Goal: Task Accomplishment & Management: Use online tool/utility

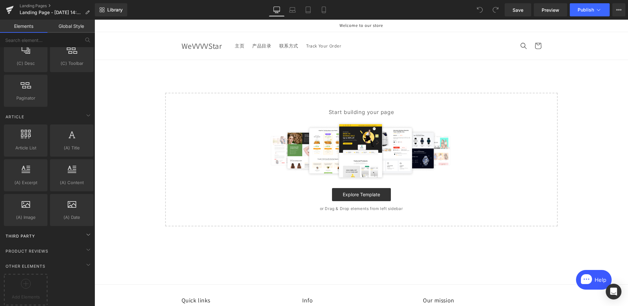
click at [61, 231] on div "Third Party" at bounding box center [49, 235] width 92 height 13
click at [67, 232] on div "Third Party" at bounding box center [49, 235] width 92 height 13
click at [66, 257] on div "Other Elements Add Elements" at bounding box center [49, 281] width 92 height 49
click at [68, 248] on div "Product Reviews" at bounding box center [49, 250] width 92 height 13
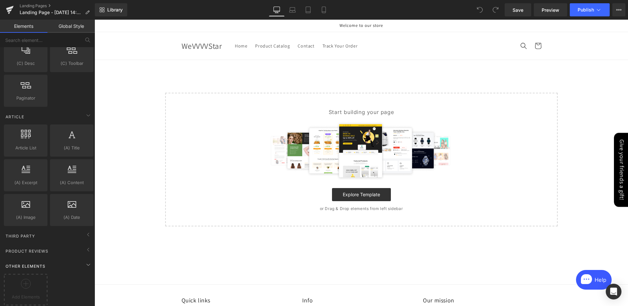
click at [67, 260] on div "Other Elements" at bounding box center [49, 265] width 92 height 13
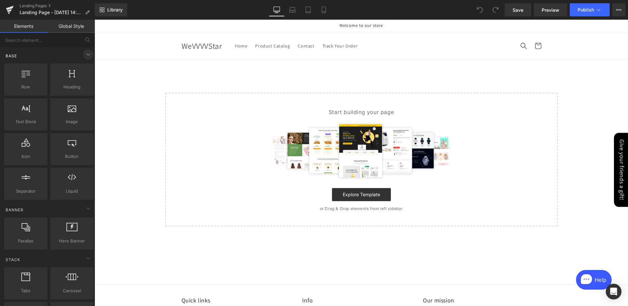
click at [87, 54] on icon at bounding box center [88, 54] width 8 height 8
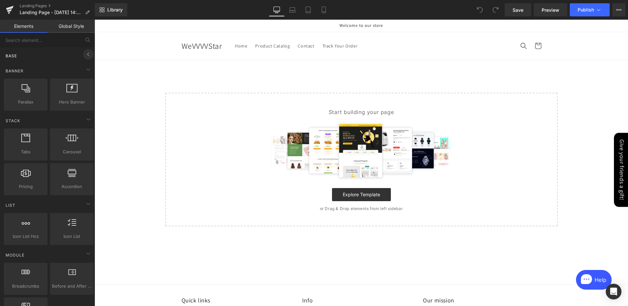
click at [87, 54] on icon at bounding box center [88, 54] width 8 height 8
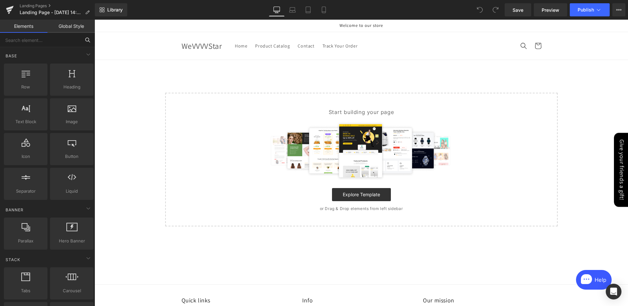
click at [50, 42] on input "text" at bounding box center [40, 40] width 80 height 14
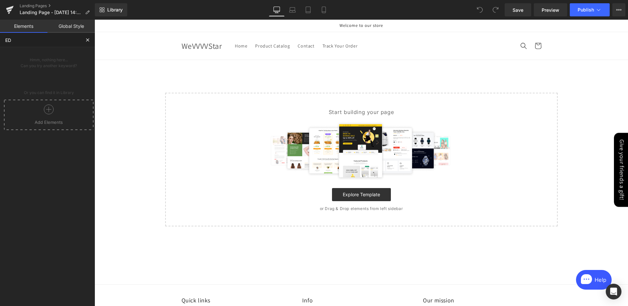
type input "E"
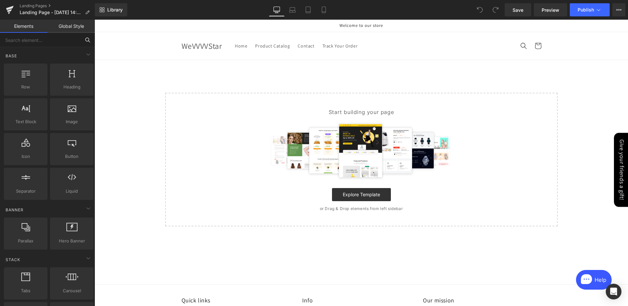
type input "E"
click at [73, 32] on link "Global Style" at bounding box center [70, 26] width 47 height 13
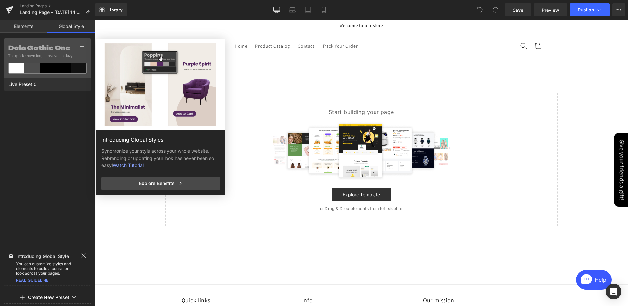
click at [35, 28] on link "Elements" at bounding box center [23, 26] width 47 height 13
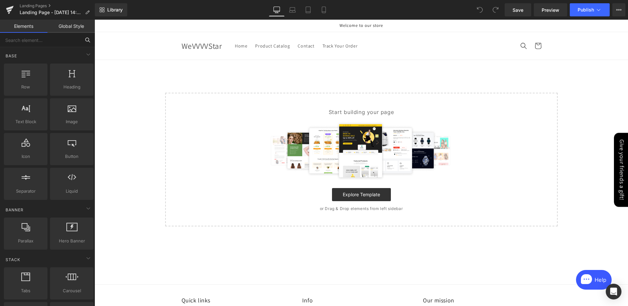
click at [35, 44] on input "text" at bounding box center [40, 40] width 80 height 14
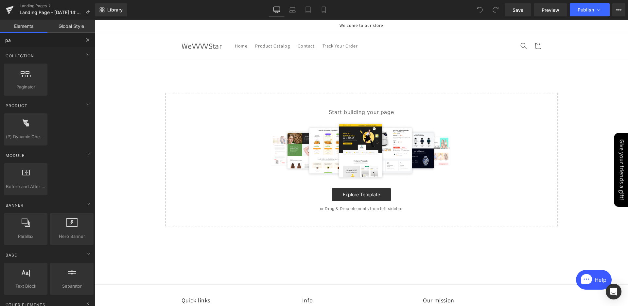
type input "p"
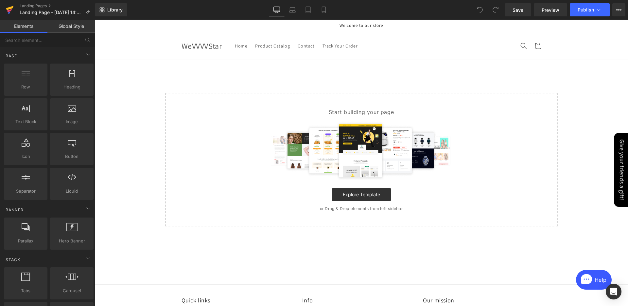
click at [10, 12] on icon at bounding box center [10, 10] width 8 height 16
type input "parcel"
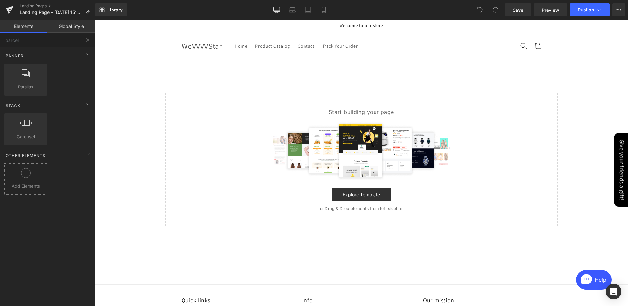
click at [38, 176] on div at bounding box center [26, 175] width 40 height 15
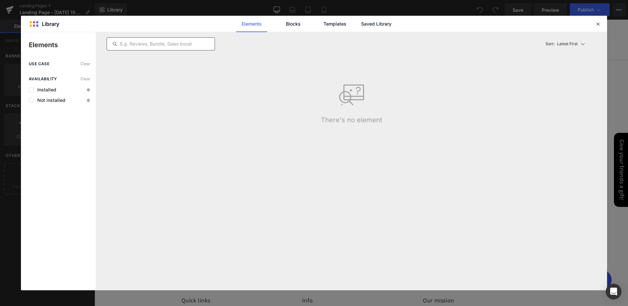
click at [183, 45] on input "text" at bounding box center [161, 44] width 108 height 8
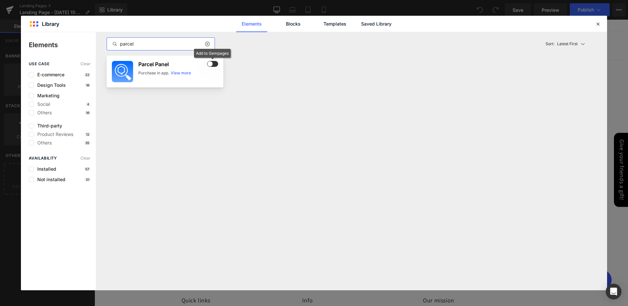
type input "parcel"
click at [212, 66] on span at bounding box center [212, 64] width 11 height 6
click at [337, 29] on link "Templates" at bounding box center [334, 24] width 31 height 16
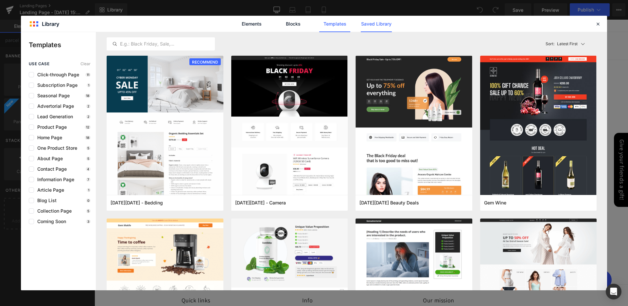
click at [368, 30] on link "Saved Library" at bounding box center [376, 24] width 31 height 16
click at [371, 25] on link "Saved Library" at bounding box center [376, 24] width 31 height 16
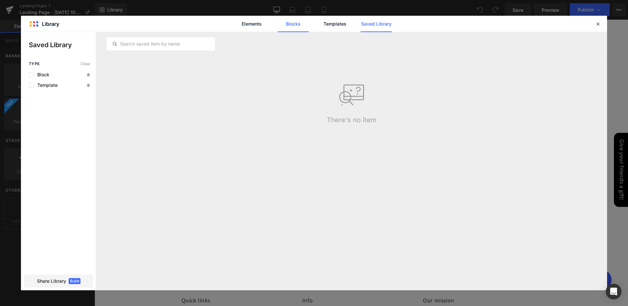
click at [300, 25] on link "Blocks" at bounding box center [293, 24] width 31 height 16
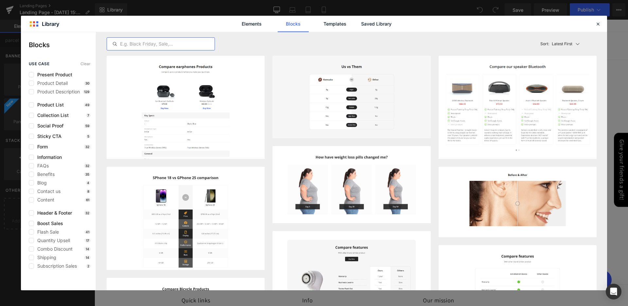
click at [167, 43] on input "text" at bounding box center [161, 44] width 108 height 8
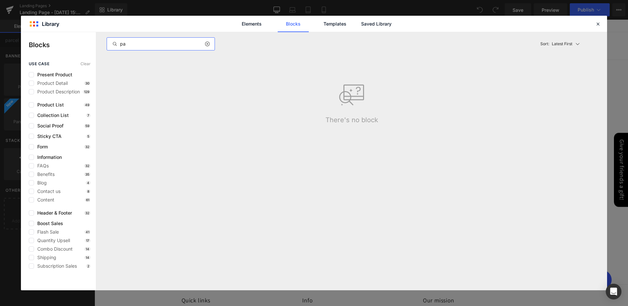
type input "p"
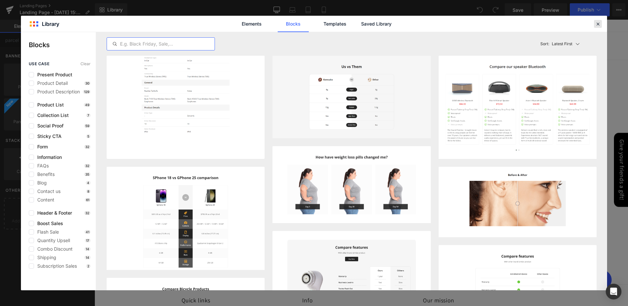
click at [598, 24] on icon at bounding box center [598, 24] width 6 height 6
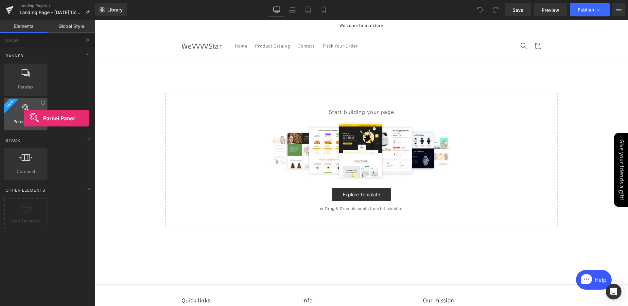
click at [24, 118] on span "Parcel Panel" at bounding box center [26, 121] width 40 height 7
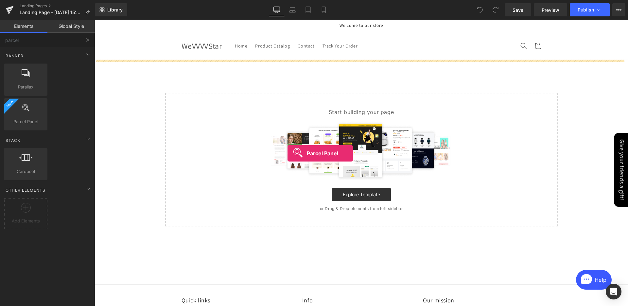
drag, startPoint x: 246, startPoint y: 135, endPoint x: 288, endPoint y: 153, distance: 45.4
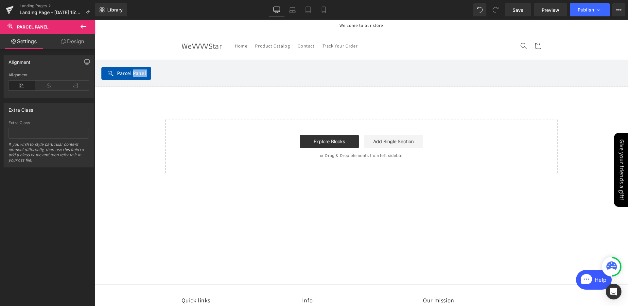
drag, startPoint x: 134, startPoint y: 73, endPoint x: 162, endPoint y: 90, distance: 32.4
click at [162, 90] on div "Parcel Panel Parcel Panel Select your layout" at bounding box center [362, 116] width 534 height 113
copy div "Panel Parcel Panel Select your layout Created with Sketch. Start building your …"
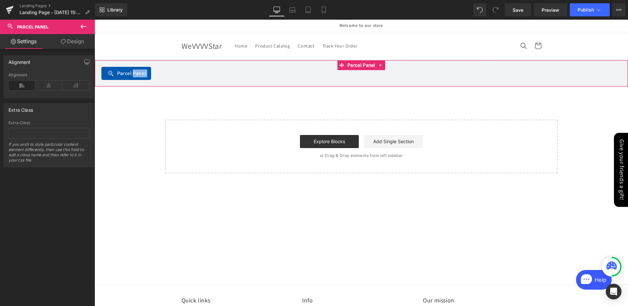
click at [142, 74] on span "Parcel Panel" at bounding box center [131, 73] width 29 height 8
click at [133, 74] on span "Parcel Panel" at bounding box center [131, 73] width 29 height 8
click at [360, 63] on font "Parcel Panel" at bounding box center [361, 65] width 28 height 6
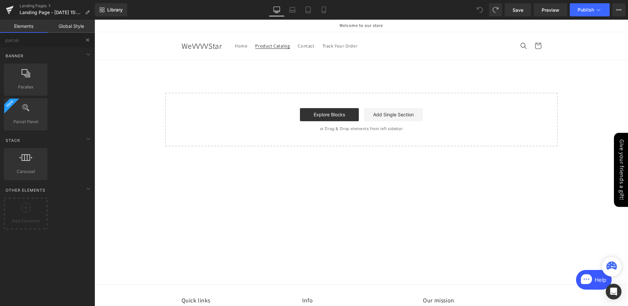
click at [276, 47] on font "Product Catalog" at bounding box center [272, 46] width 35 height 6
click at [334, 47] on span "Track Your Order" at bounding box center [340, 46] width 35 height 6
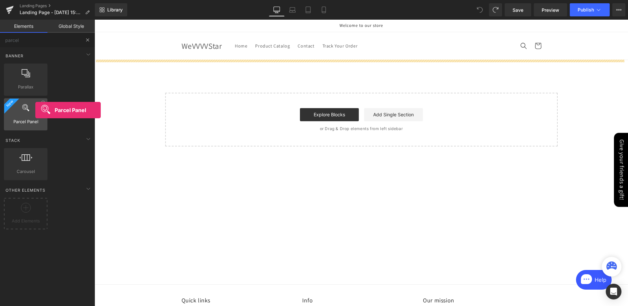
drag, startPoint x: 25, startPoint y: 114, endPoint x: 21, endPoint y: 110, distance: 5.8
click at [23, 110] on div at bounding box center [26, 110] width 40 height 15
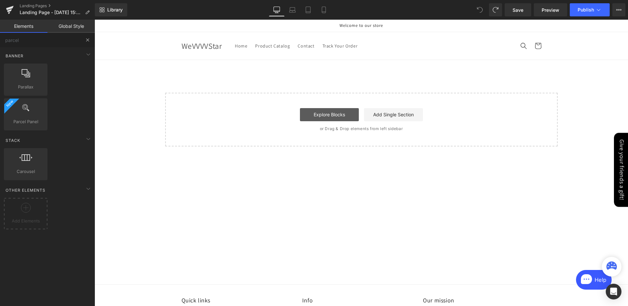
click at [349, 117] on link "Explore Blocks" at bounding box center [329, 114] width 59 height 13
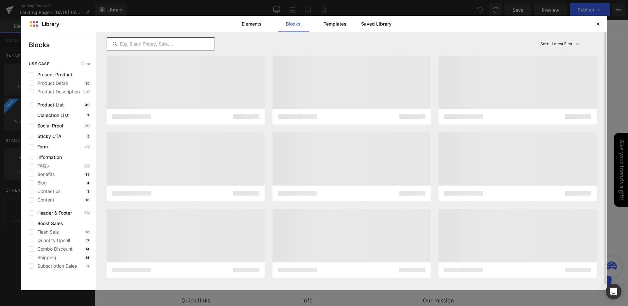
click at [176, 47] on input "text" at bounding box center [161, 44] width 108 height 8
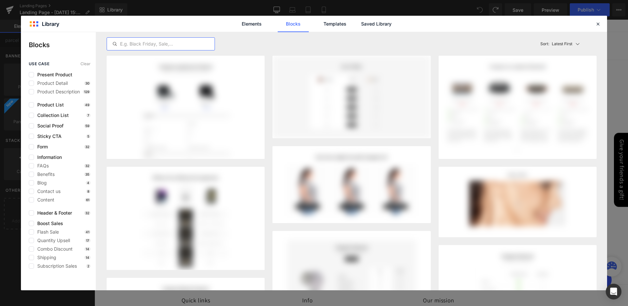
click at [180, 43] on input "text" at bounding box center [161, 44] width 108 height 8
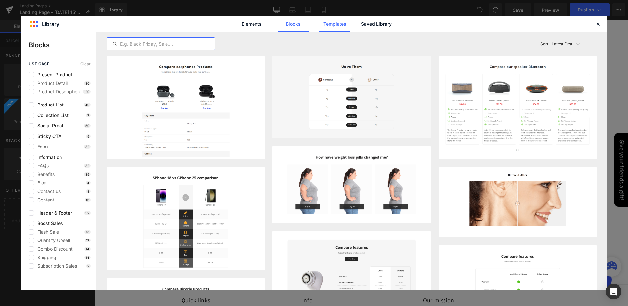
click at [336, 25] on link "Templates" at bounding box center [334, 24] width 31 height 16
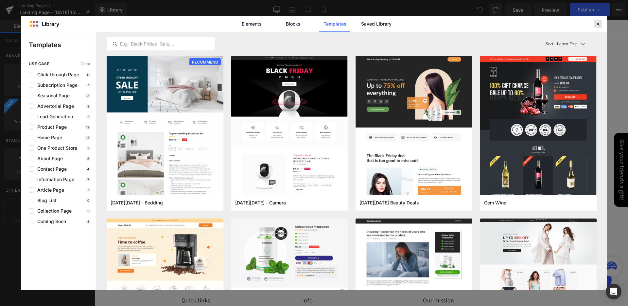
click at [596, 23] on icon at bounding box center [598, 24] width 6 height 6
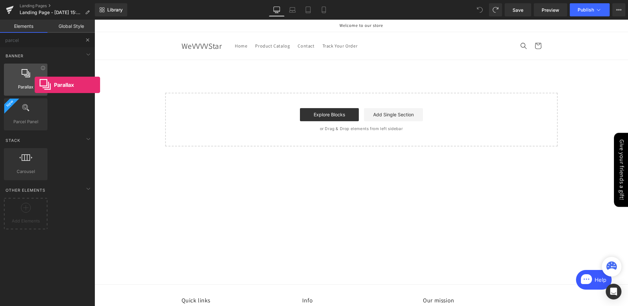
click at [35, 85] on span "Parallax" at bounding box center [26, 86] width 40 height 7
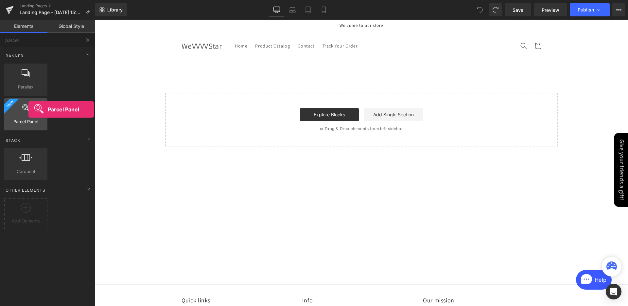
click at [28, 109] on icon at bounding box center [26, 107] width 9 height 9
click at [43, 102] on icon at bounding box center [43, 102] width 5 height 5
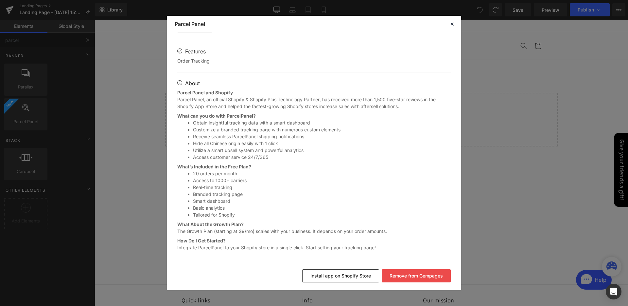
scroll to position [210, 0]
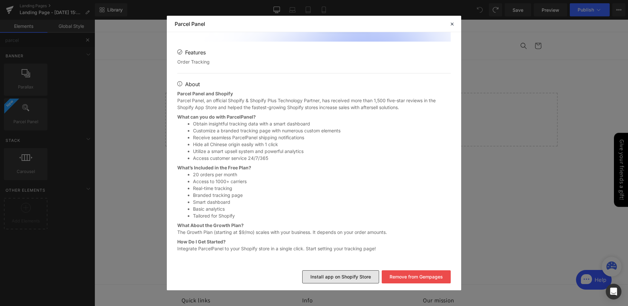
click at [353, 275] on button "Install app on Shopify Store" at bounding box center [340, 276] width 77 height 13
click at [339, 274] on button "Install app on Shopify Store" at bounding box center [340, 276] width 77 height 13
click at [451, 25] on icon at bounding box center [452, 24] width 6 height 6
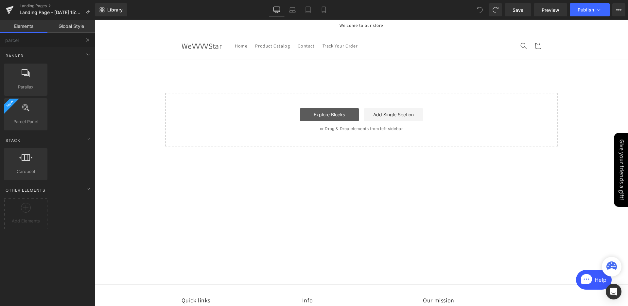
click at [326, 114] on link "Explore Blocks" at bounding box center [329, 114] width 59 height 13
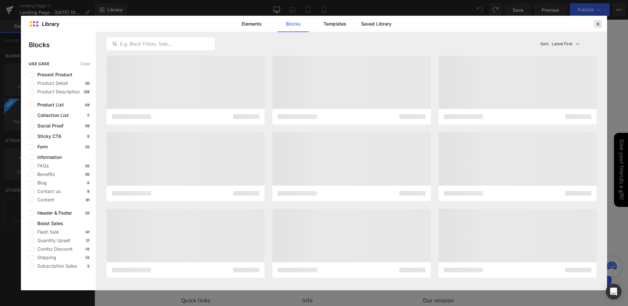
click at [598, 27] on div at bounding box center [598, 24] width 8 height 8
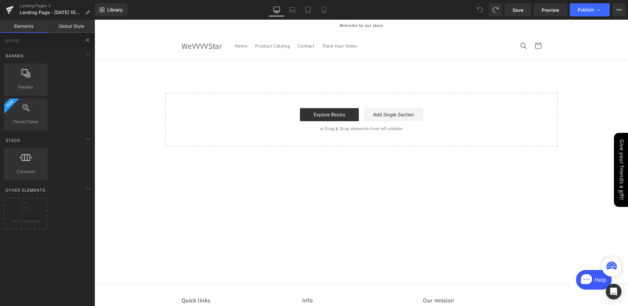
click at [598, 25] on p "Welcome to our store" at bounding box center [362, 26] width 534 height 12
click at [600, 23] on p "Welcome to our store" at bounding box center [362, 26] width 534 height 12
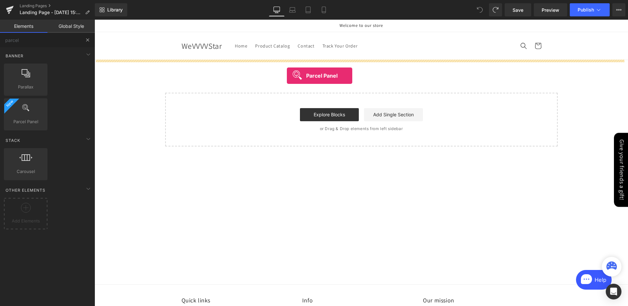
drag, startPoint x: 127, startPoint y: 130, endPoint x: 287, endPoint y: 76, distance: 168.8
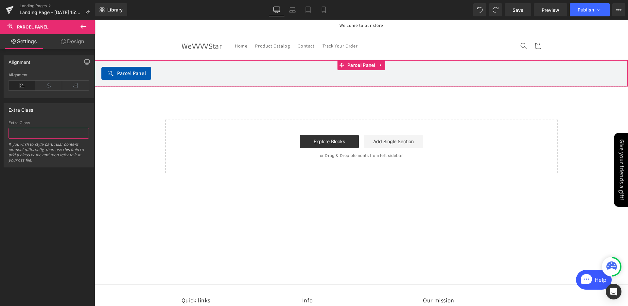
click at [46, 132] on input "text" at bounding box center [49, 133] width 80 height 11
click at [63, 115] on div "Extra Class" at bounding box center [49, 109] width 90 height 12
click at [71, 46] on link "Design" at bounding box center [72, 41] width 47 height 15
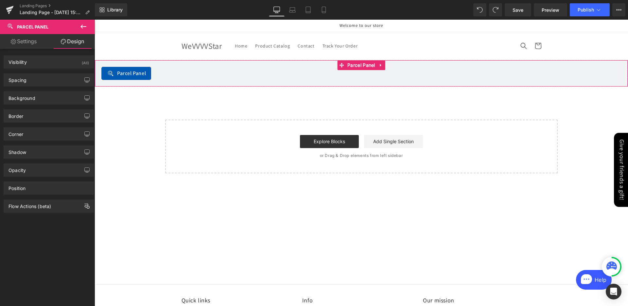
click at [34, 42] on link "Settings" at bounding box center [23, 41] width 47 height 15
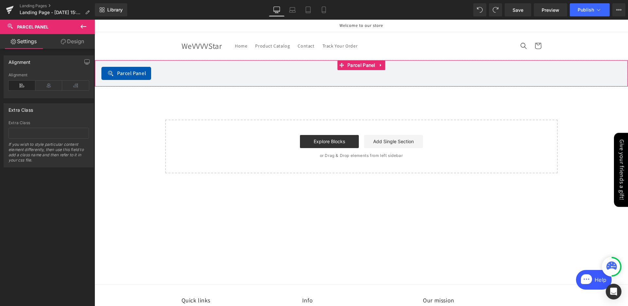
click at [70, 42] on link "Design" at bounding box center [72, 41] width 47 height 15
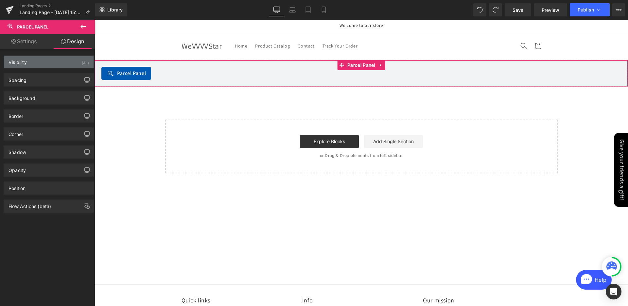
click at [61, 61] on div "Visibility (All)" at bounding box center [49, 62] width 90 height 12
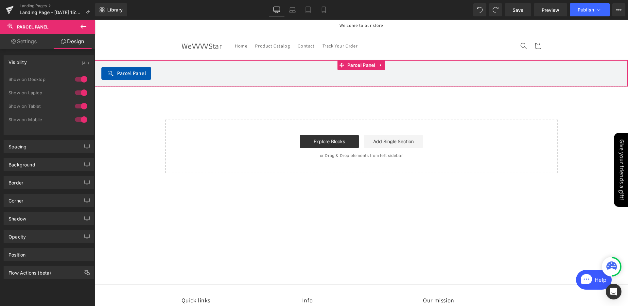
click at [59, 61] on div "Visibility (All)" at bounding box center [49, 62] width 90 height 12
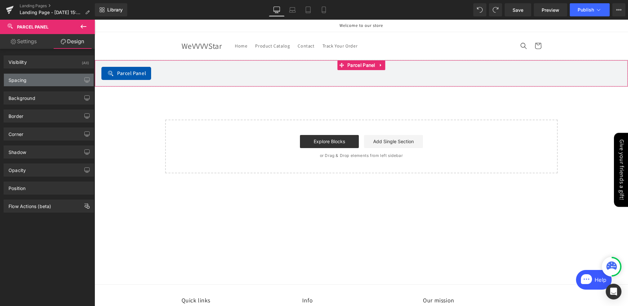
click at [52, 78] on div "Spacing" at bounding box center [49, 80] width 90 height 12
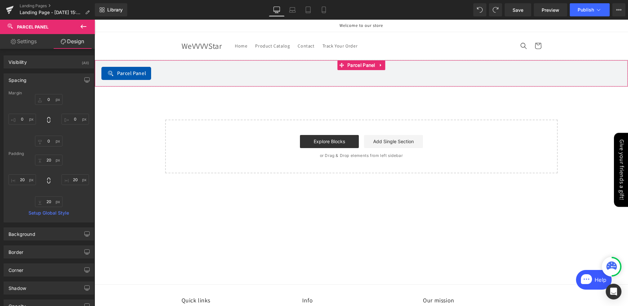
click at [51, 77] on div "Spacing" at bounding box center [49, 80] width 90 height 12
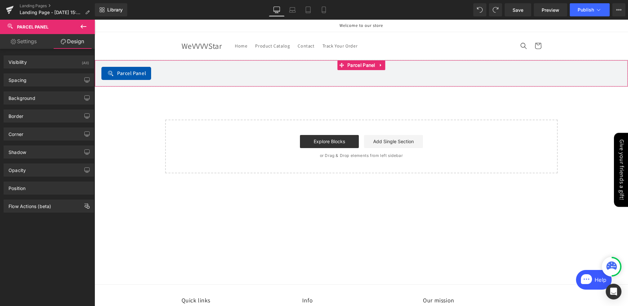
click at [26, 43] on link "Settings" at bounding box center [23, 41] width 47 height 15
